Goal: Obtain resource: Download file/media

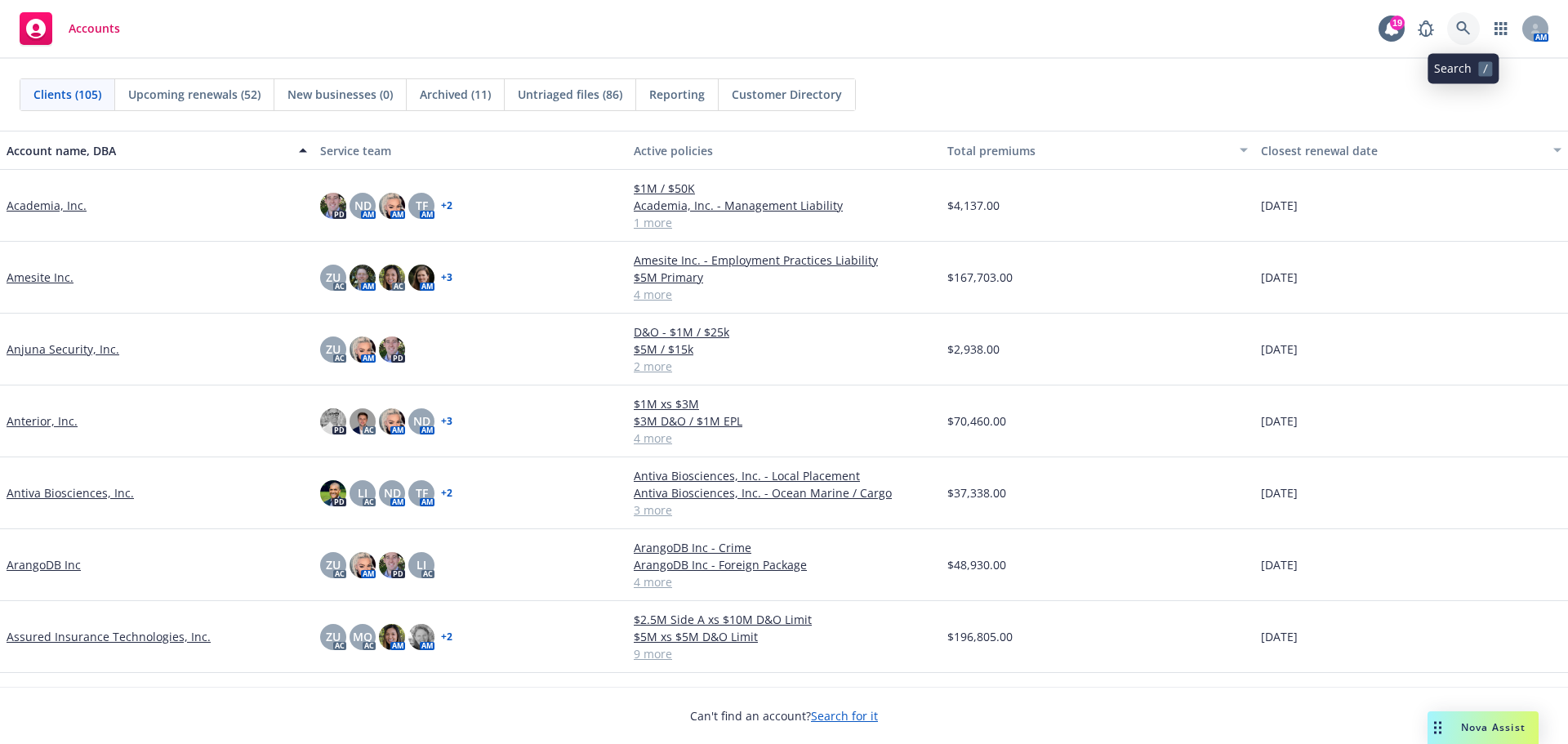
click at [1470, 24] on icon at bounding box center [1463, 29] width 14 height 14
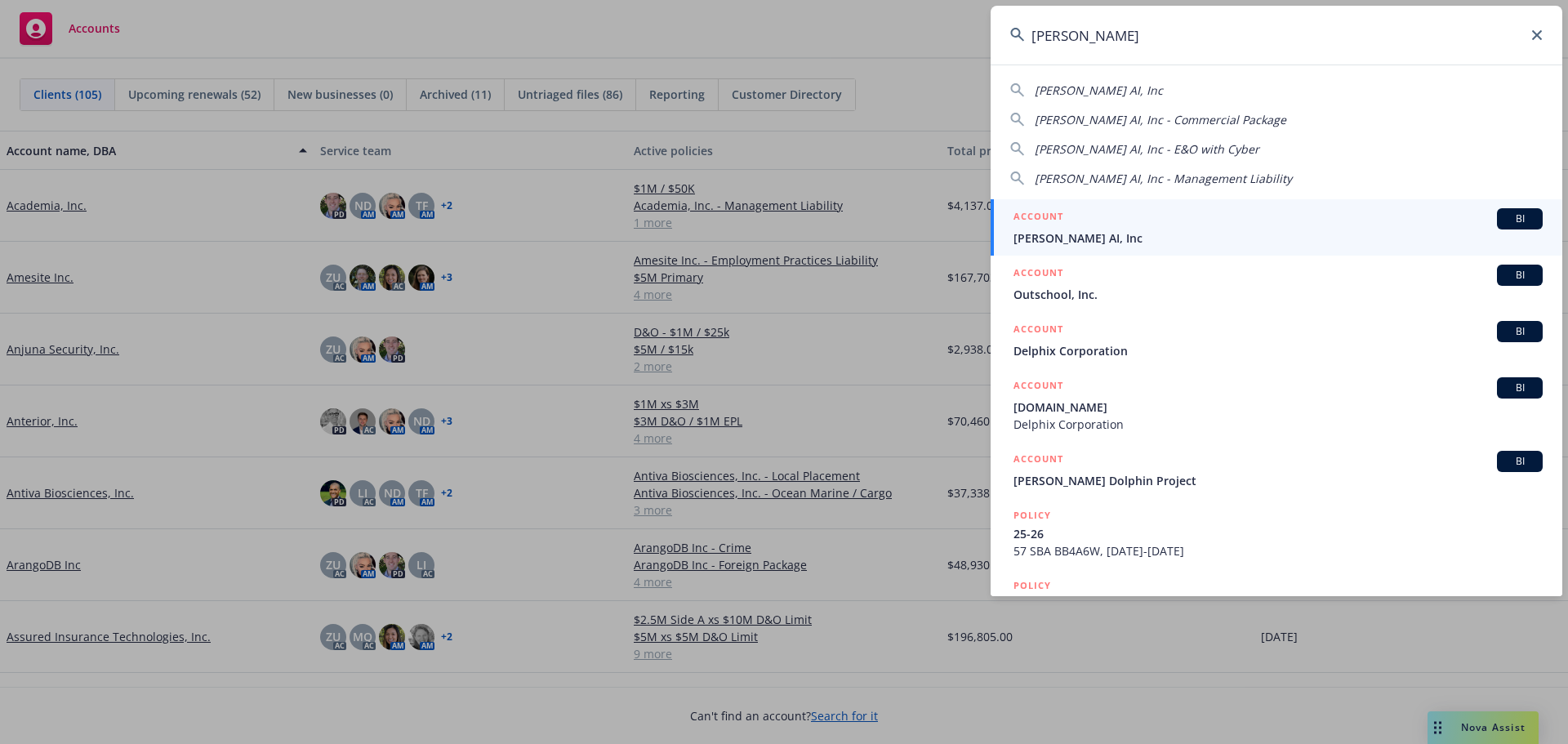
type input "[PERSON_NAME]"
click at [1183, 221] on div "ACCOUNT BI" at bounding box center [1277, 219] width 530 height 22
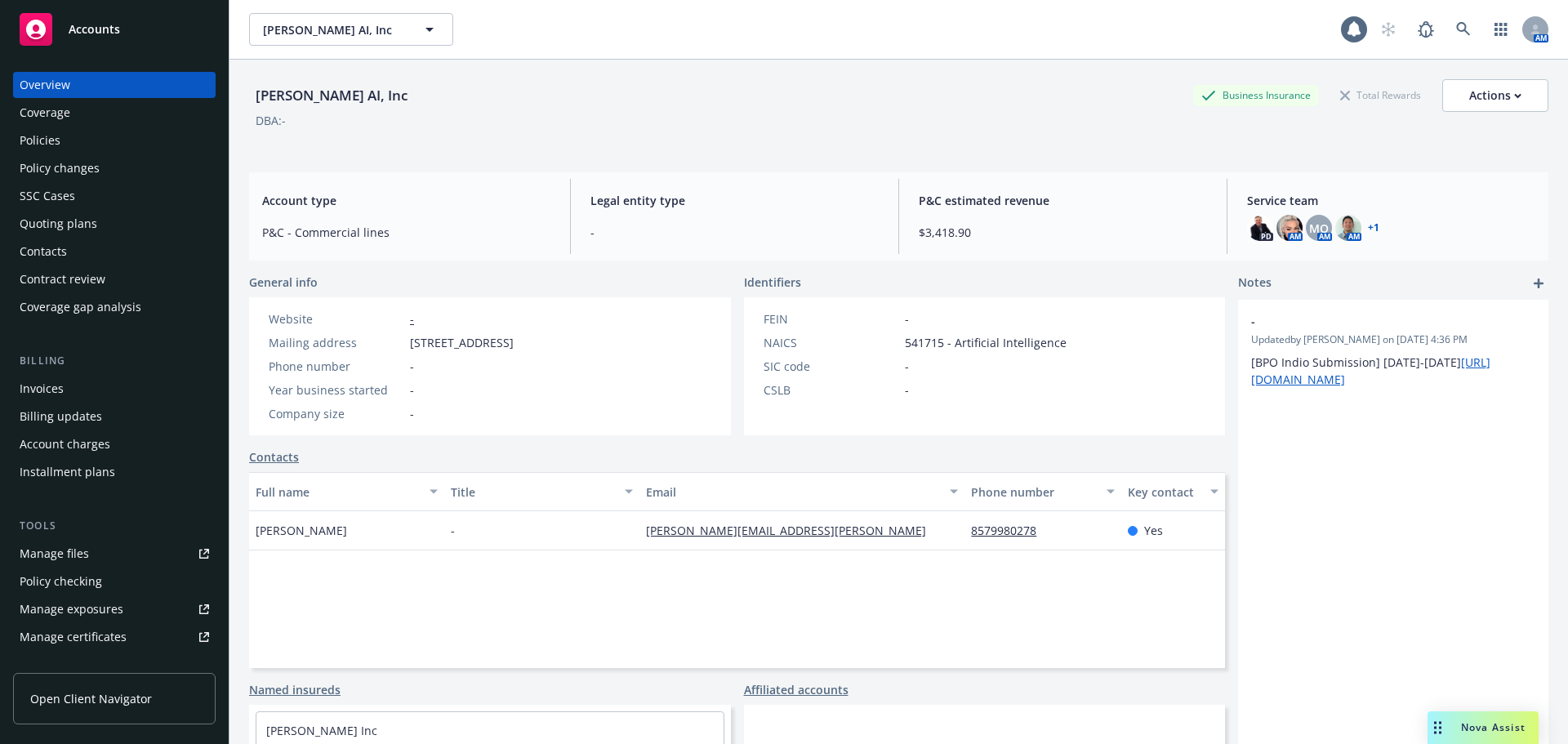
click at [45, 141] on div "Policies" at bounding box center [40, 140] width 41 height 26
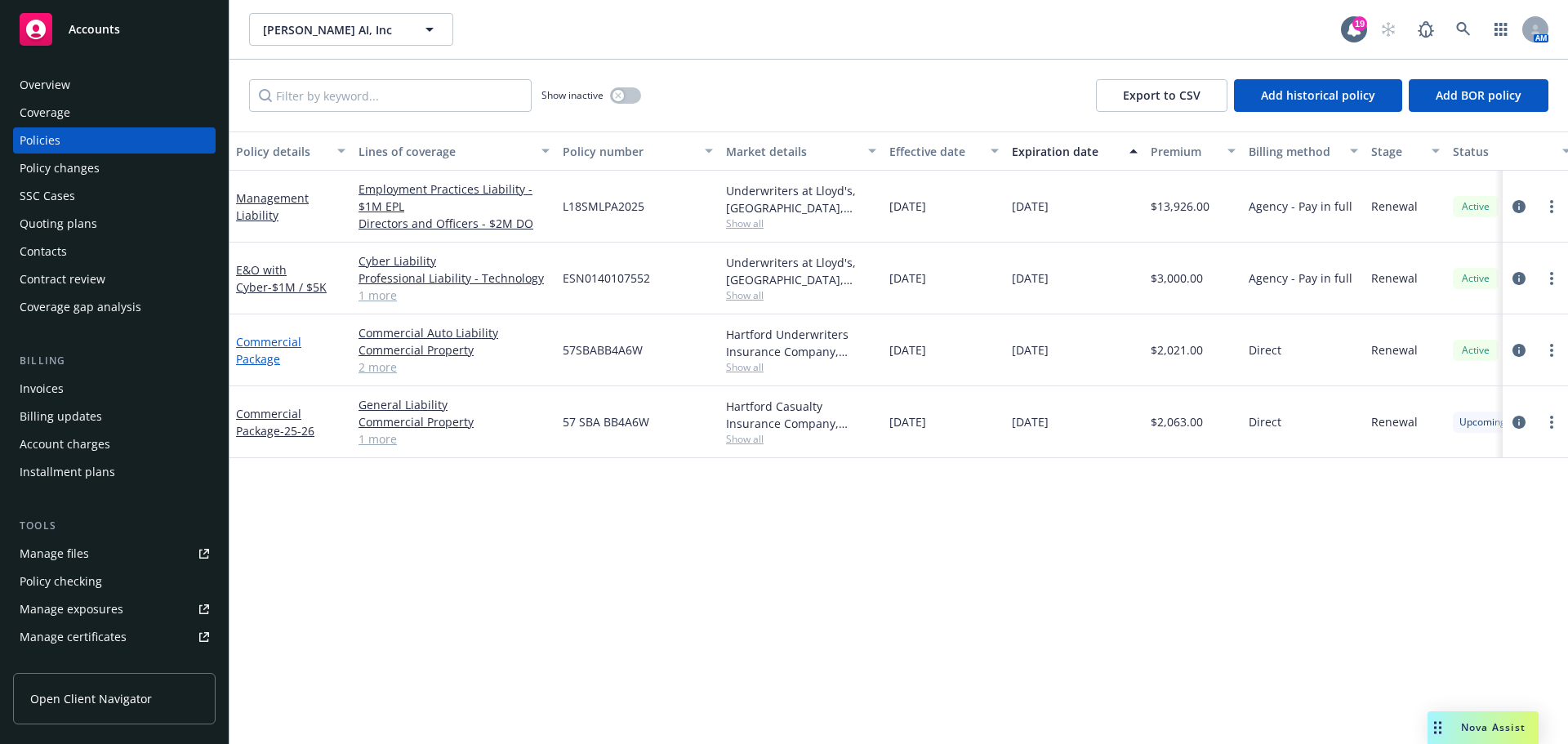
click at [272, 361] on link "Commercial Package" at bounding box center [269, 350] width 65 height 32
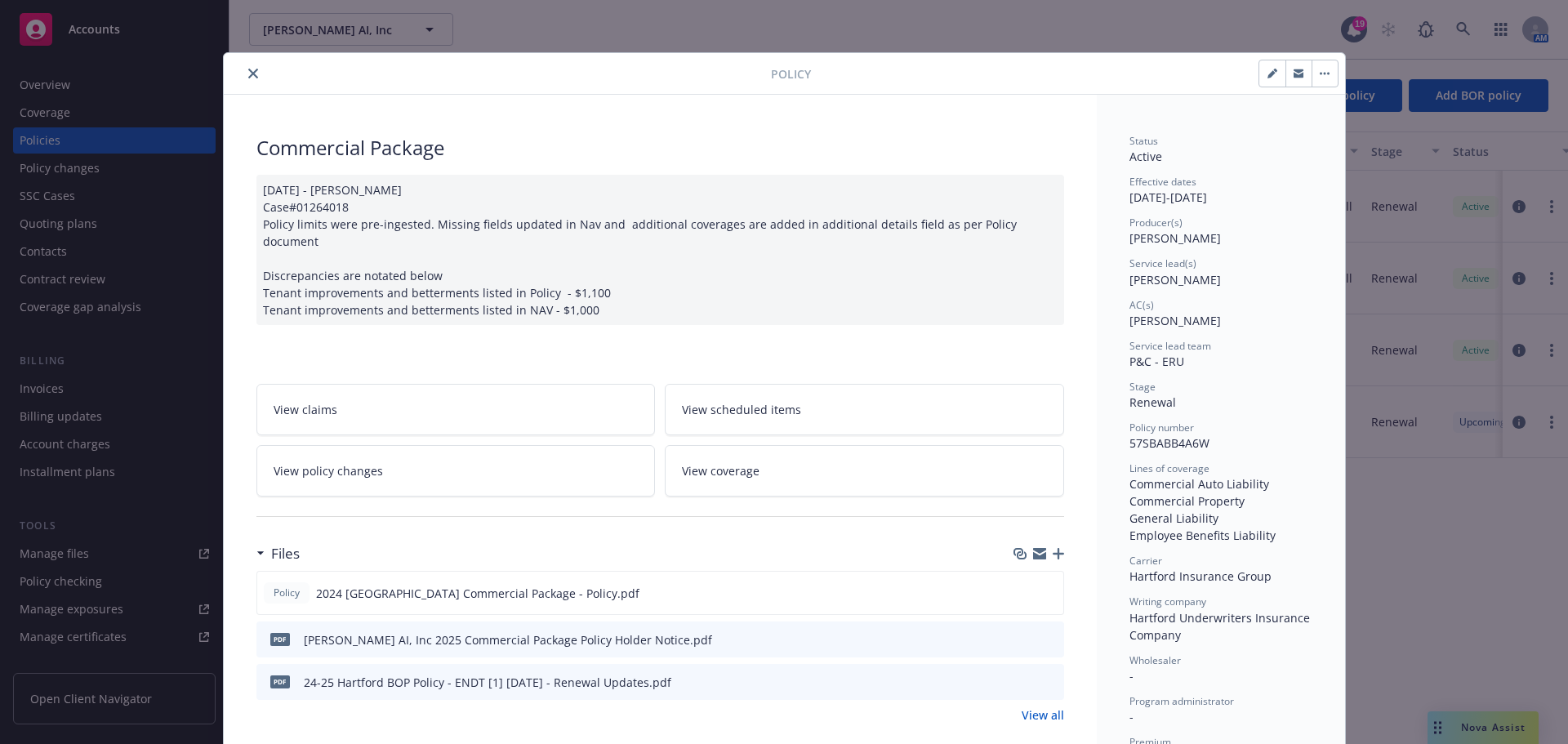
click at [252, 76] on button "close" at bounding box center [254, 74] width 20 height 20
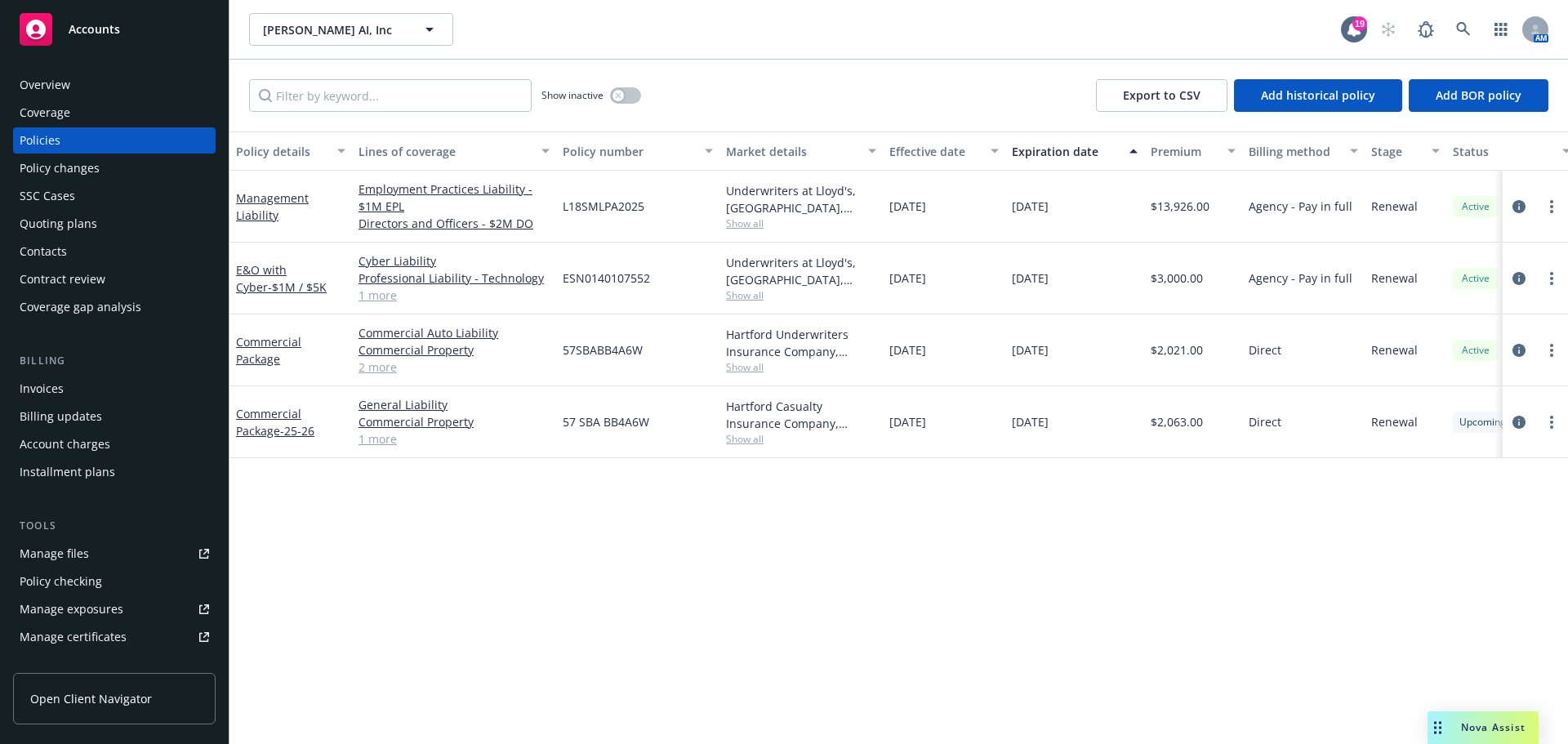
drag, startPoint x: 260, startPoint y: 346, endPoint x: 355, endPoint y: 347, distance: 95.0
click at [260, 346] on link "Commercial Package" at bounding box center [269, 350] width 65 height 32
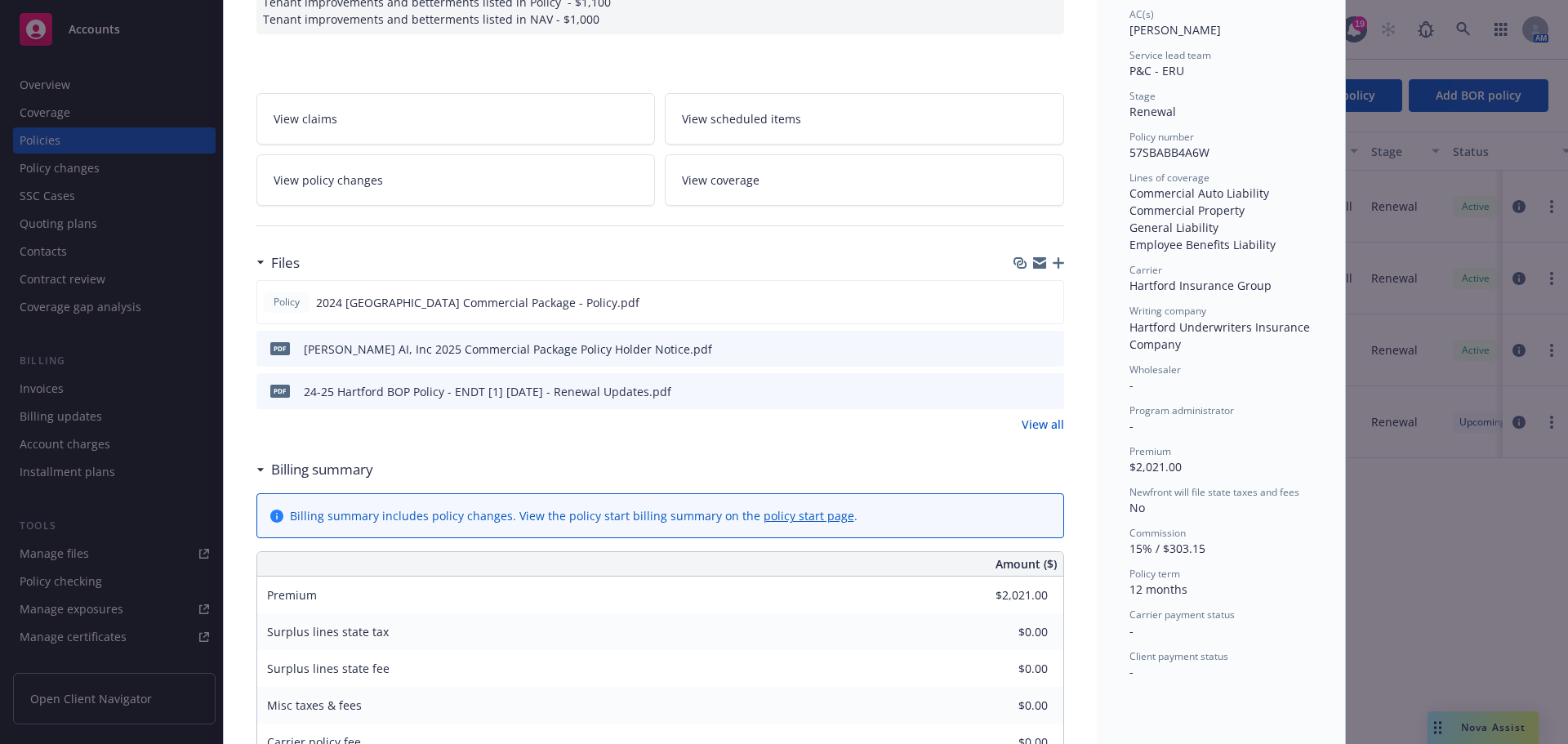
scroll to position [294, 0]
click at [1047, 381] on icon "preview file" at bounding box center [1048, 387] width 14 height 12
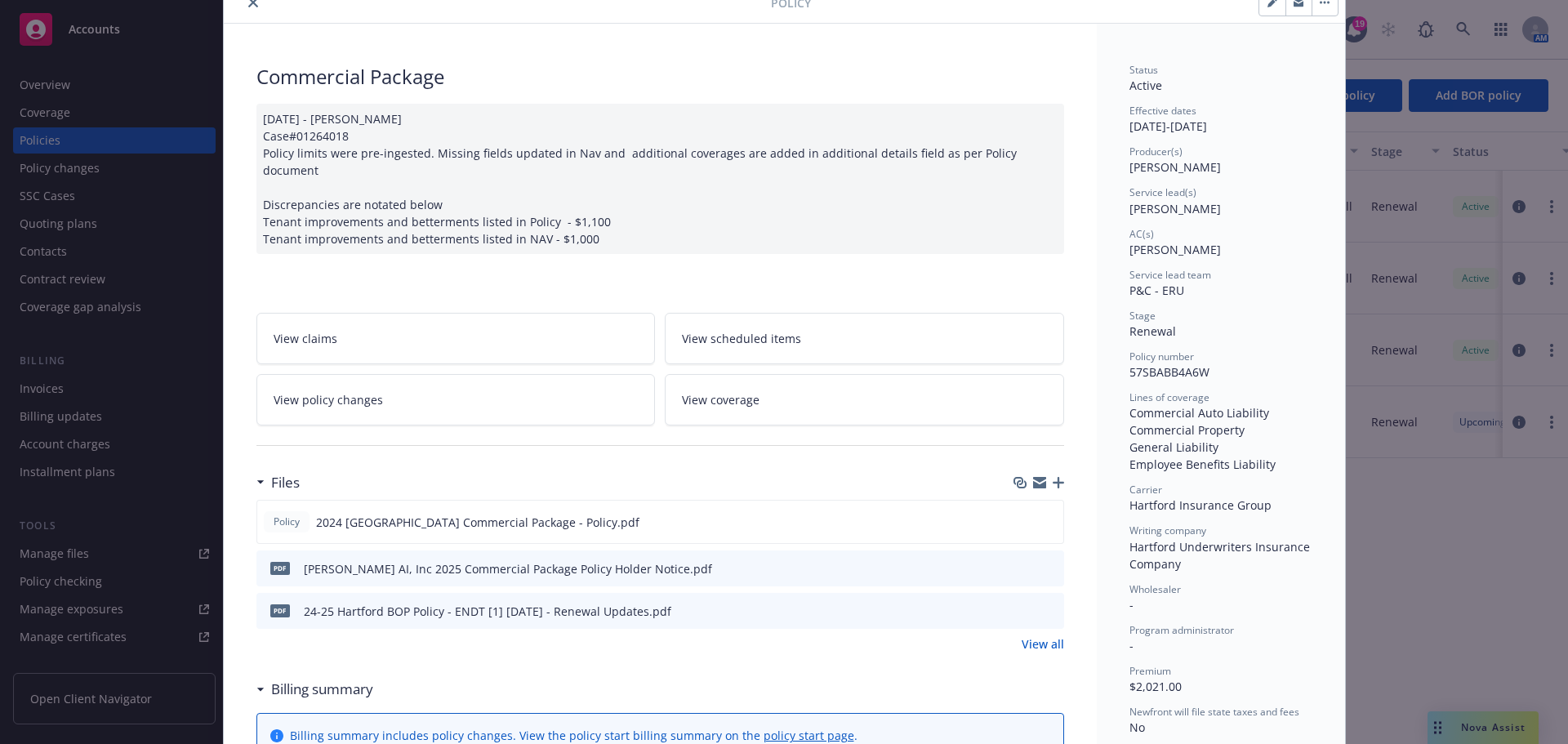
scroll to position [0, 0]
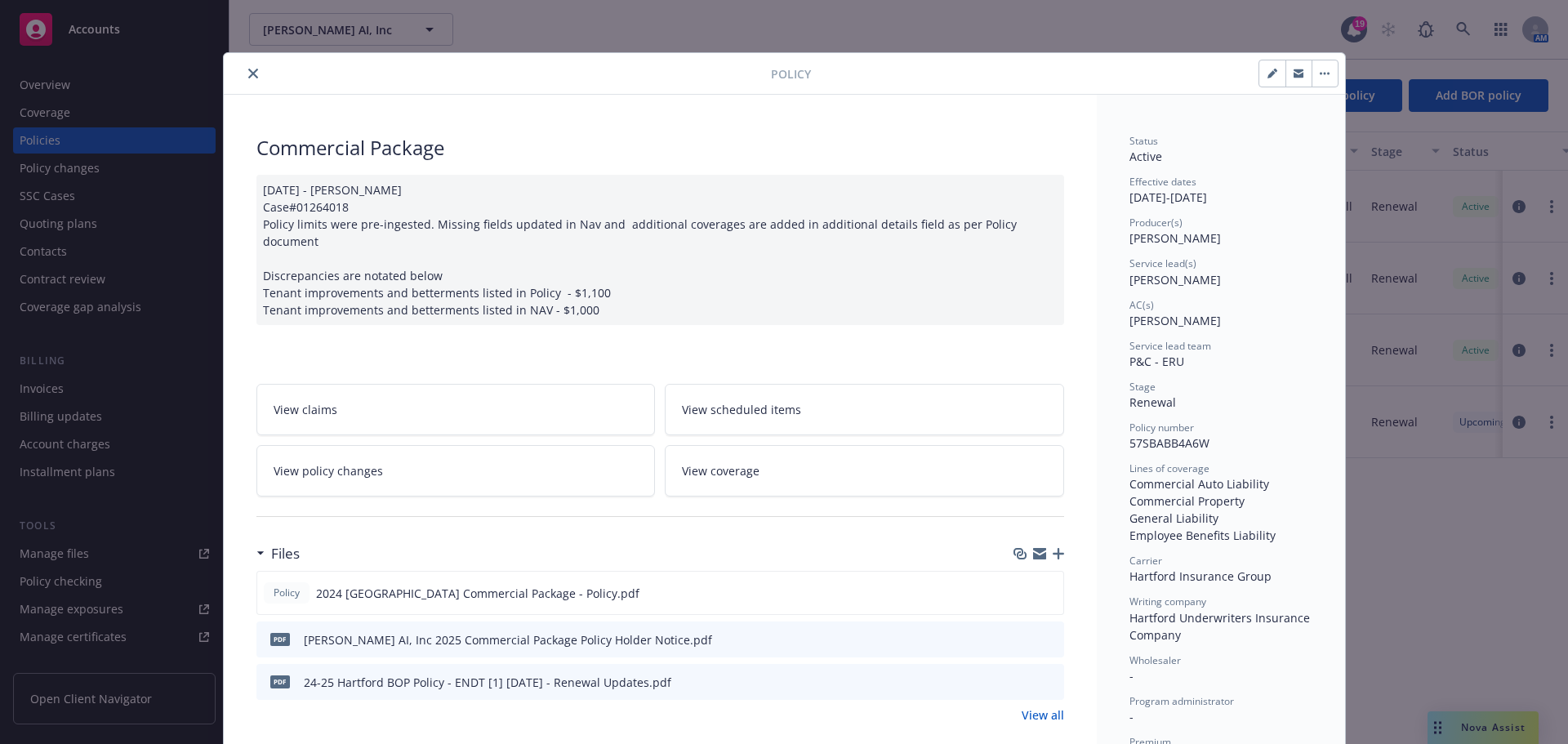
click at [254, 72] on button "close" at bounding box center [254, 74] width 20 height 20
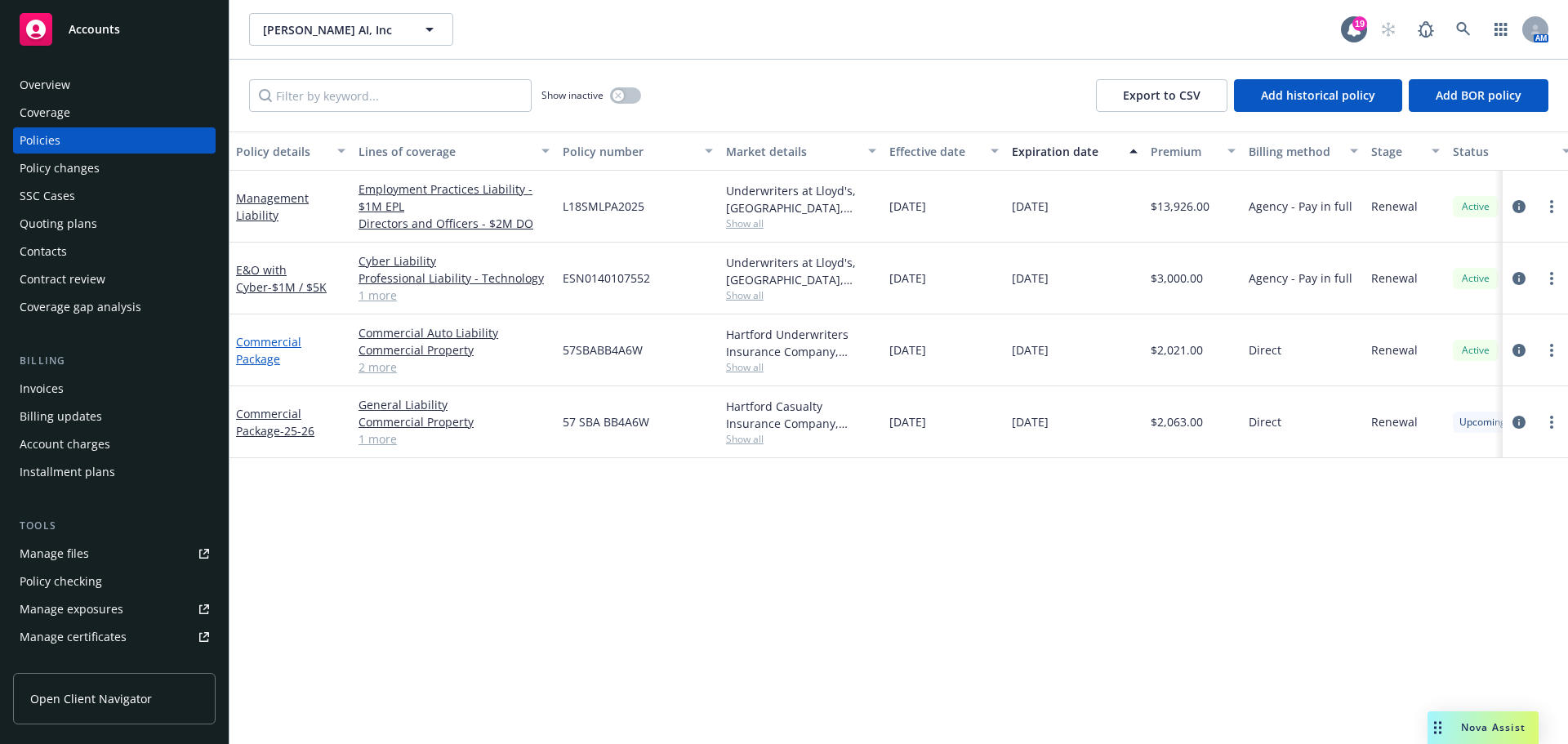
click at [250, 354] on link "Commercial Package" at bounding box center [269, 350] width 65 height 32
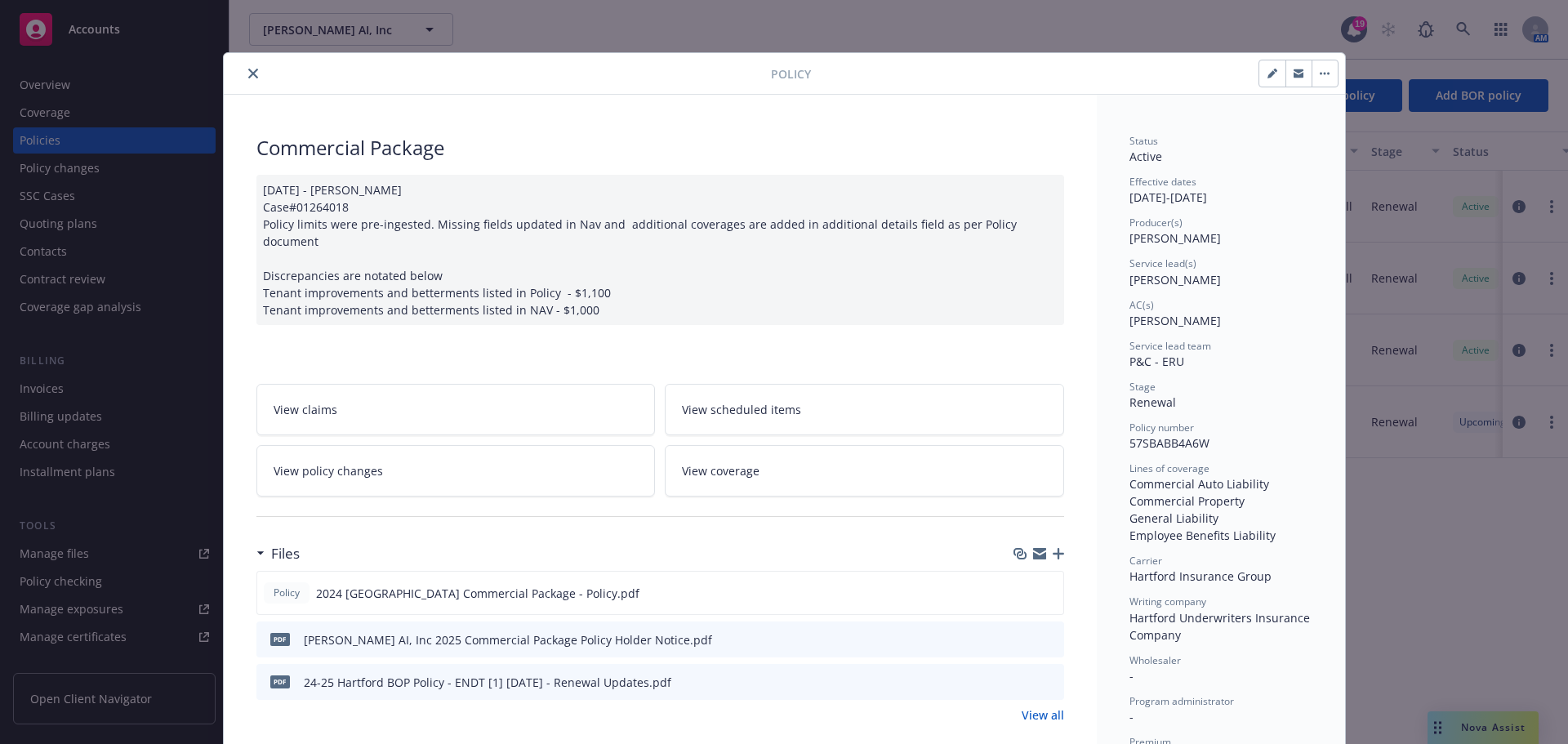
scroll to position [49, 0]
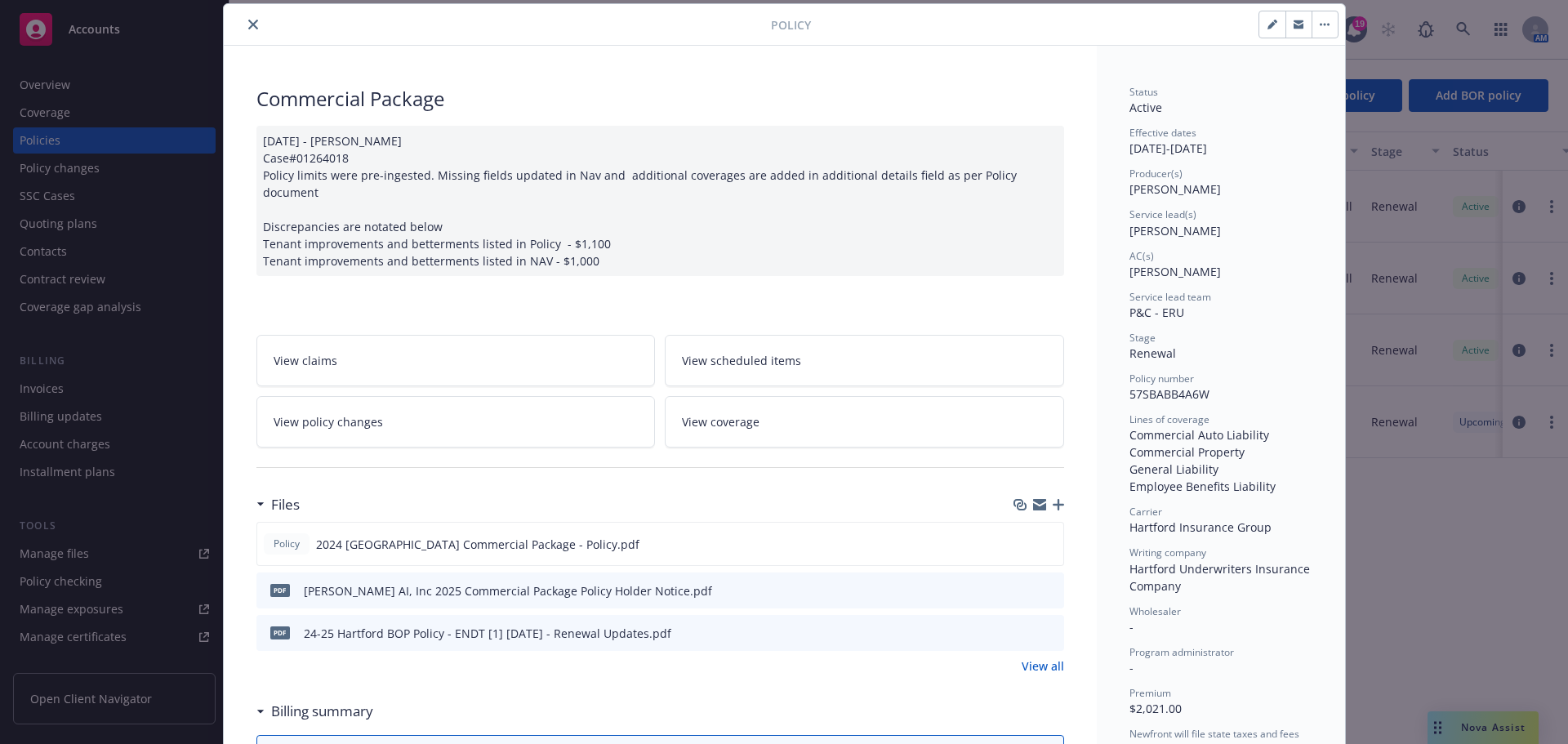
click at [1019, 625] on icon "download file" at bounding box center [1021, 631] width 13 height 13
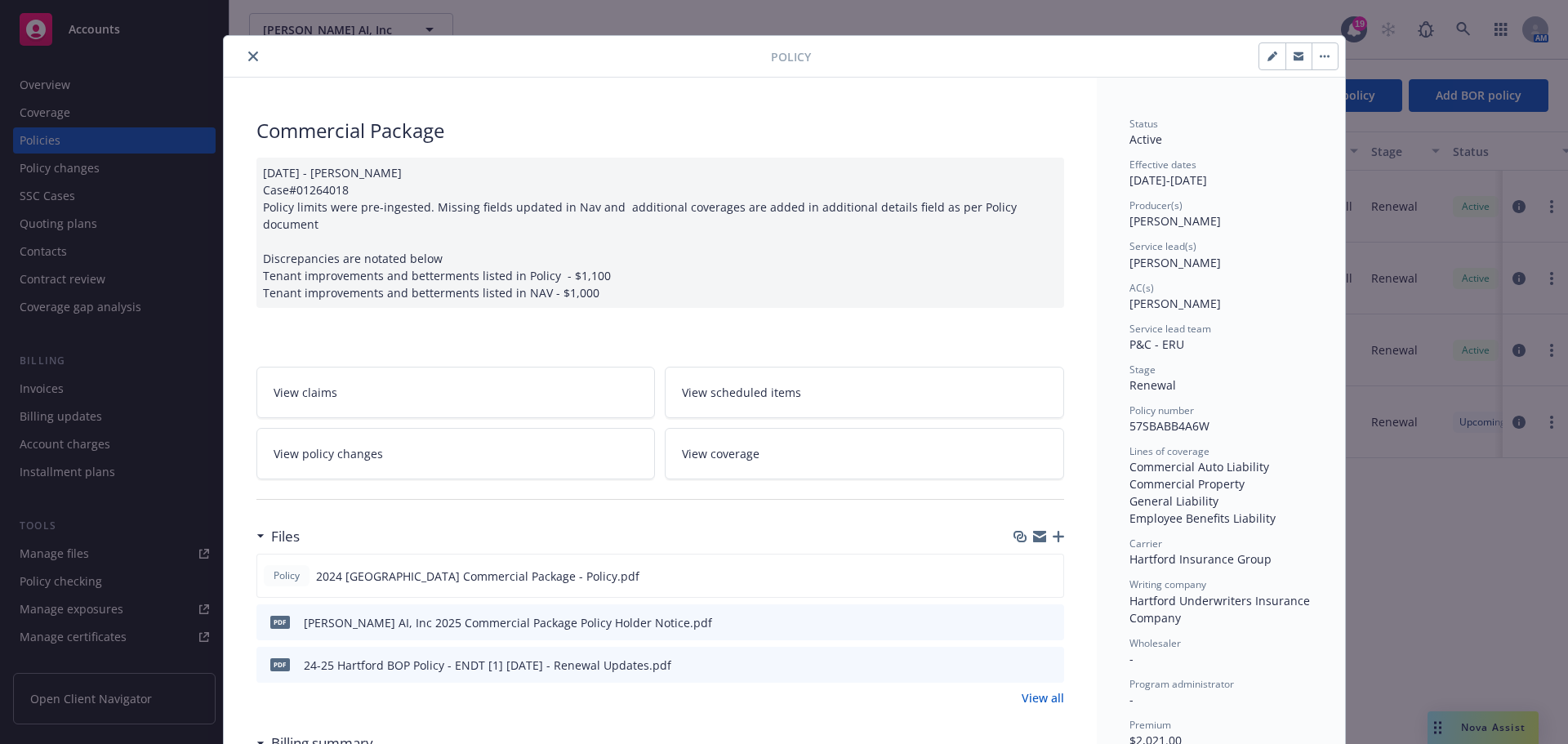
scroll to position [0, 0]
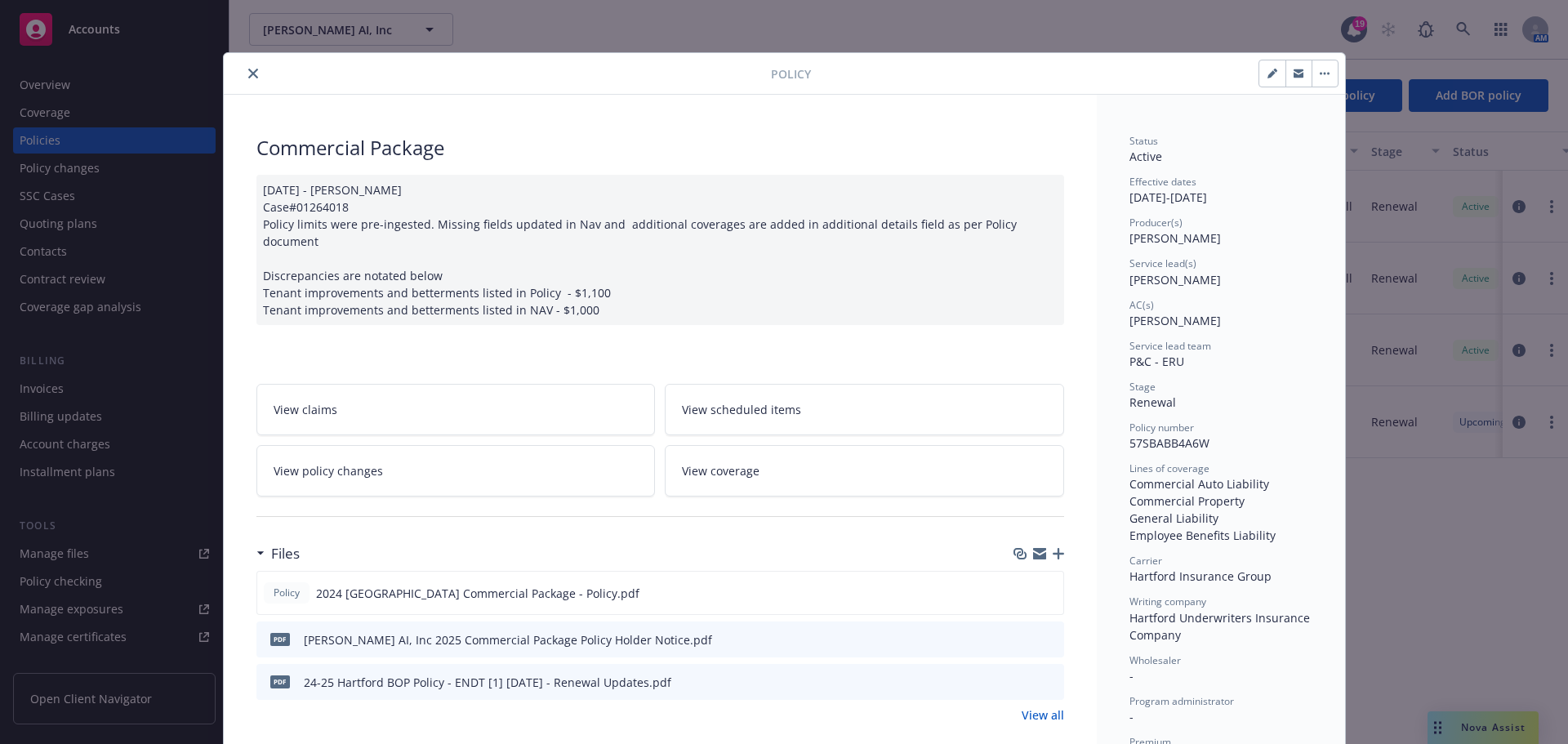
click at [256, 76] on div at bounding box center [500, 74] width 540 height 20
click at [246, 67] on button "close" at bounding box center [254, 74] width 20 height 20
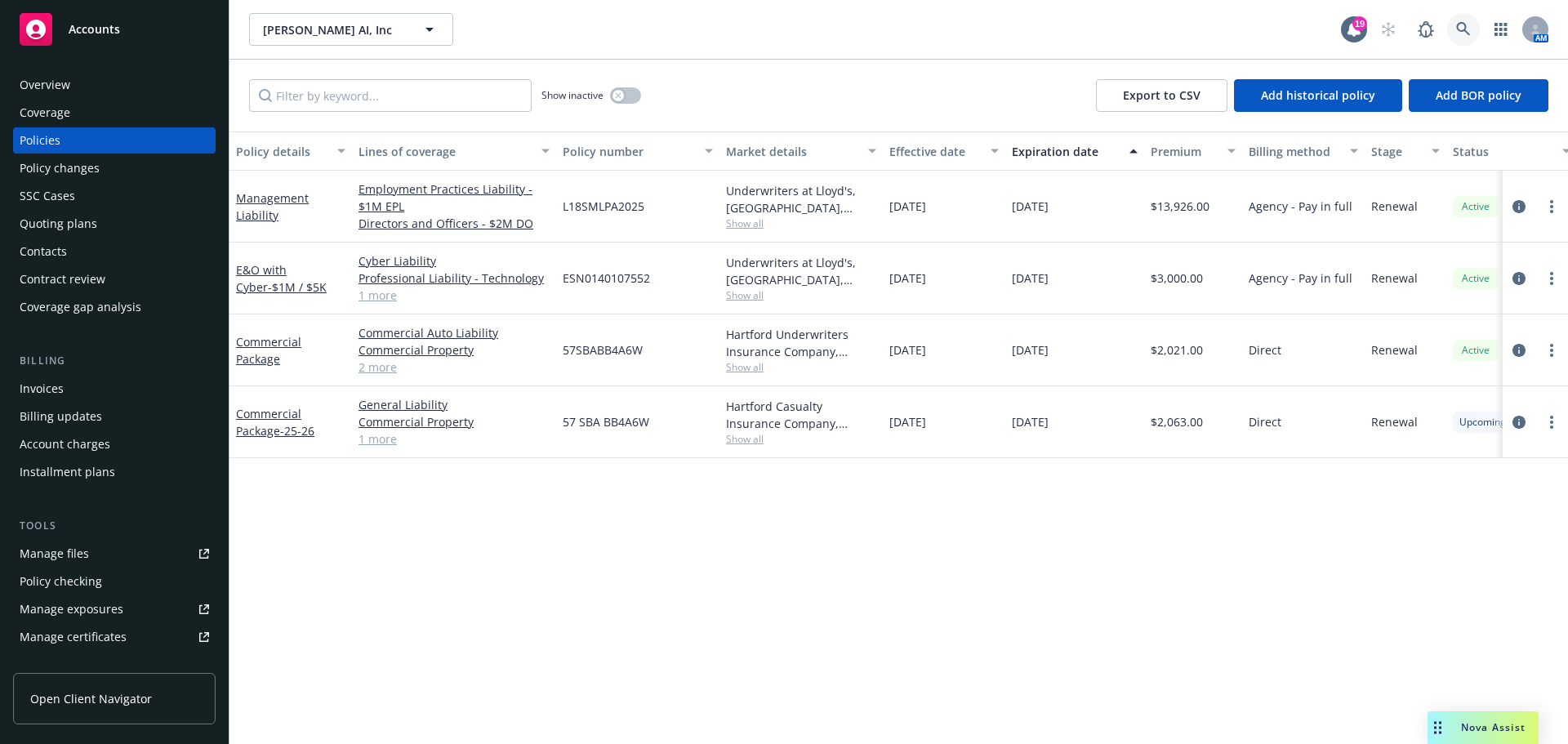
click at [1453, 31] on link at bounding box center [1463, 29] width 32 height 32
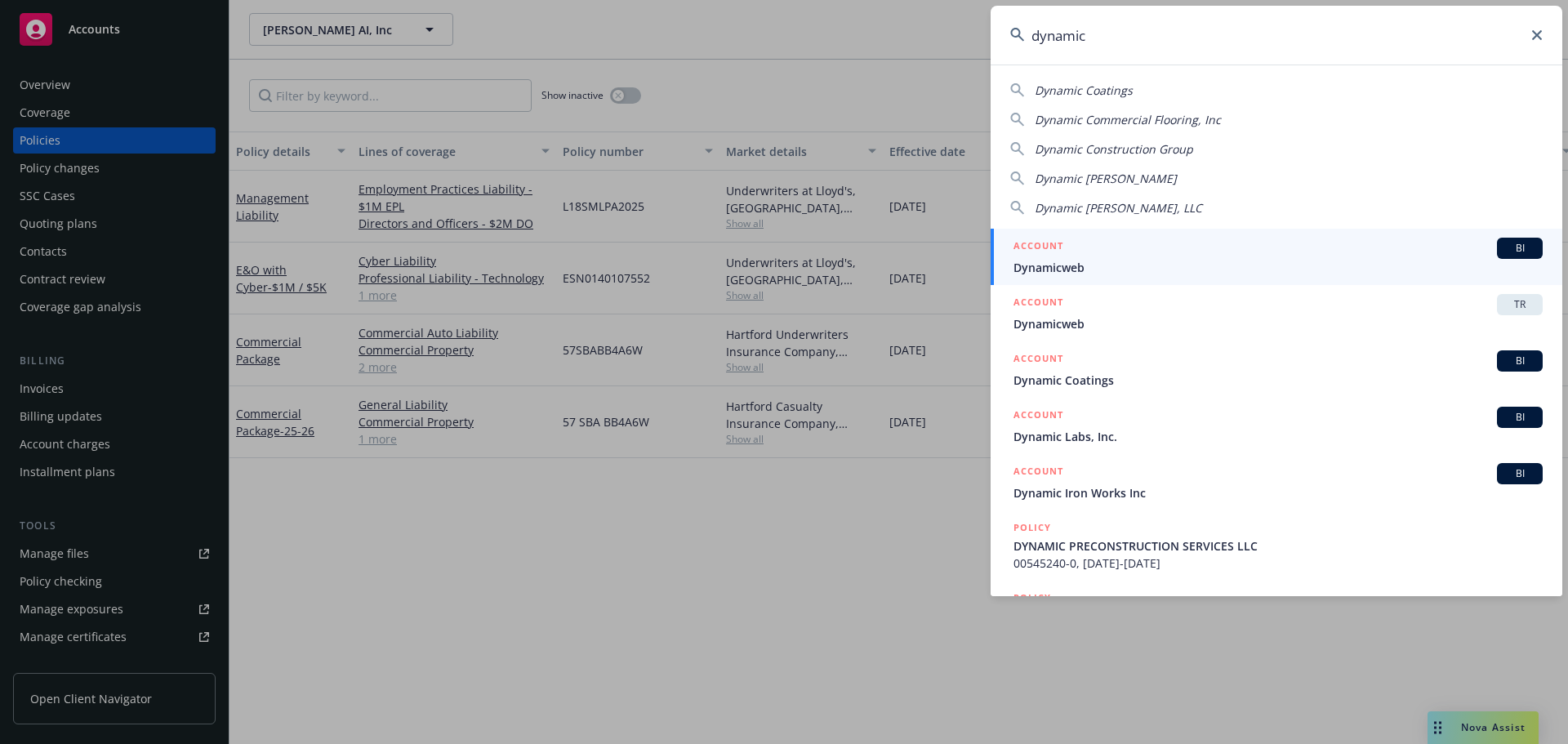
type input "dynamic"
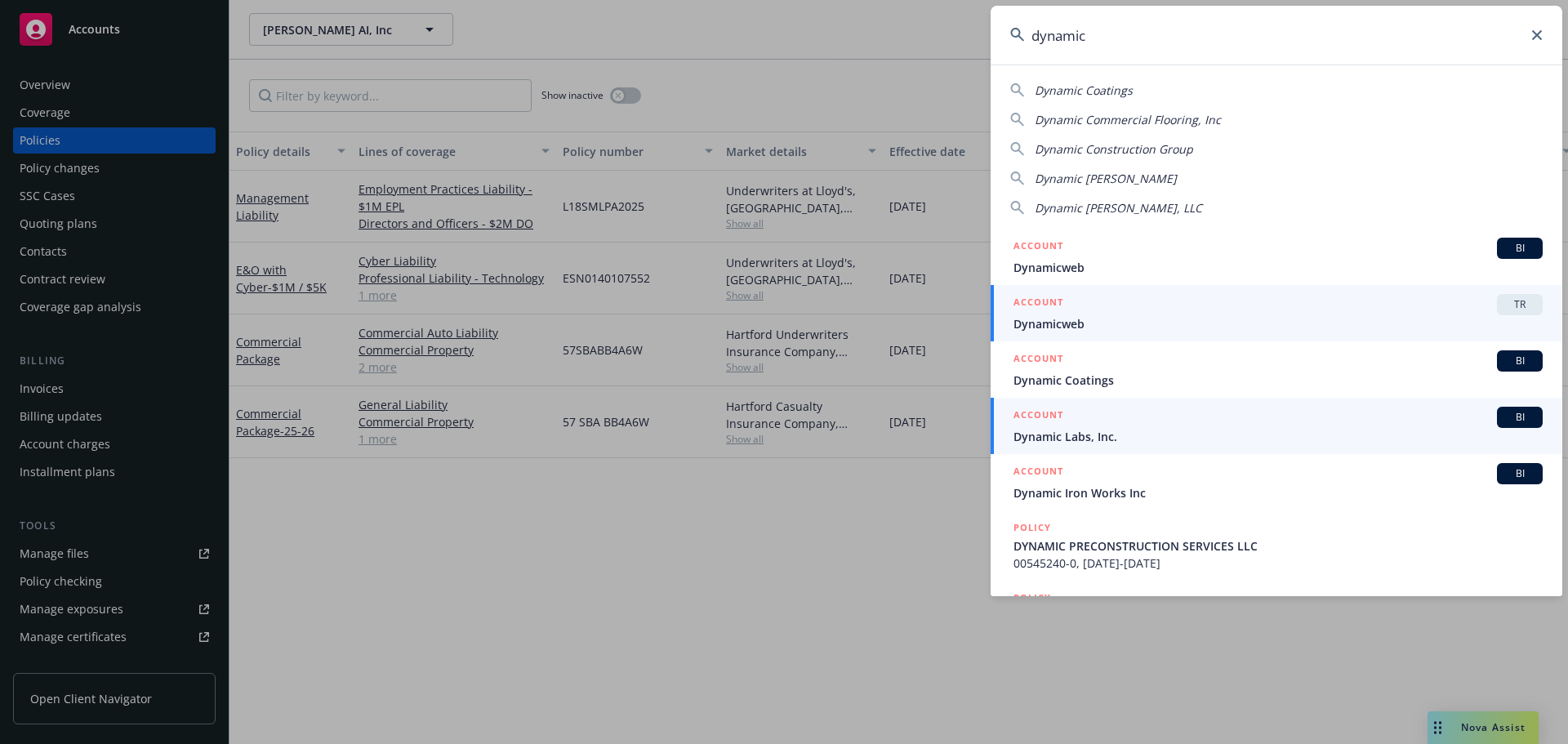
click at [1144, 434] on span "Dynamic Labs, Inc." at bounding box center [1277, 436] width 530 height 17
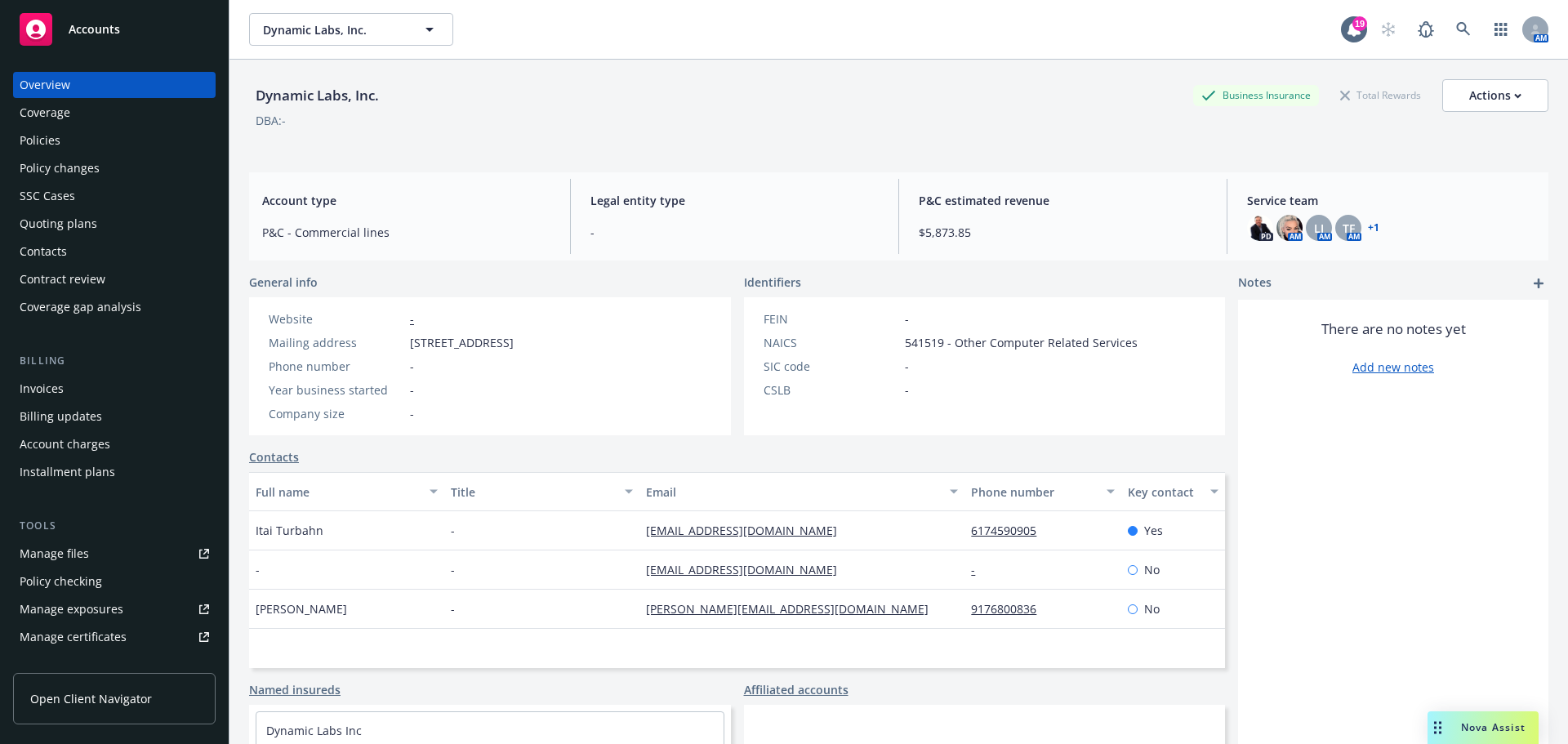
click at [61, 148] on div "Policies" at bounding box center [115, 140] width 189 height 26
